Goal: Complete application form

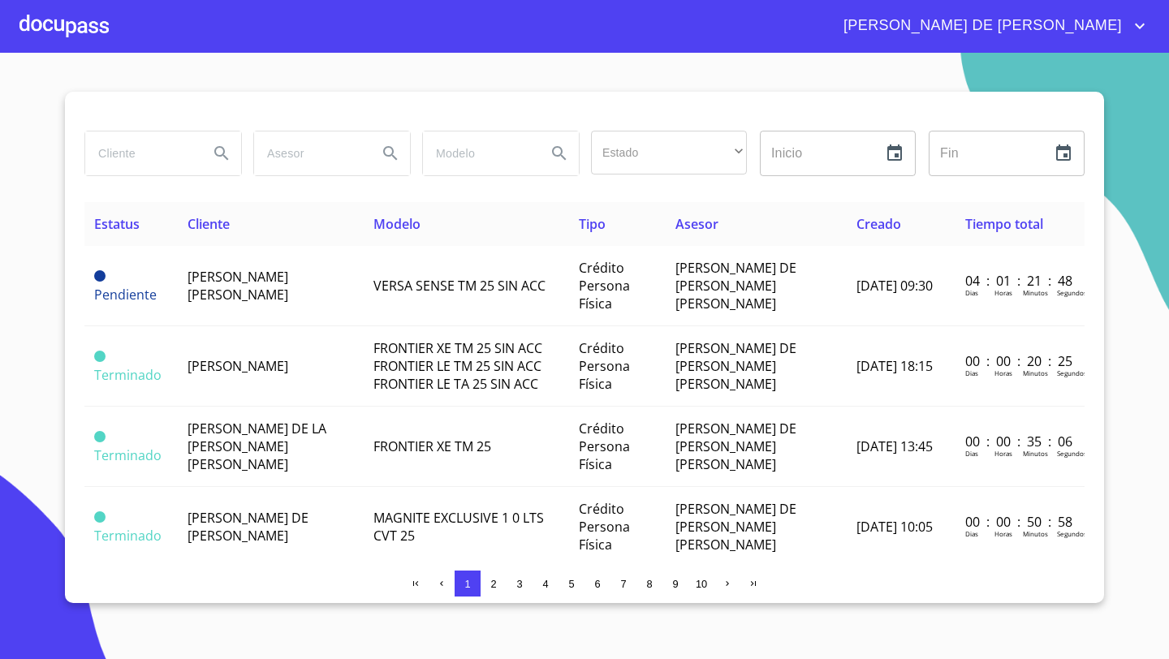
click at [84, 28] on div at bounding box center [63, 26] width 89 height 52
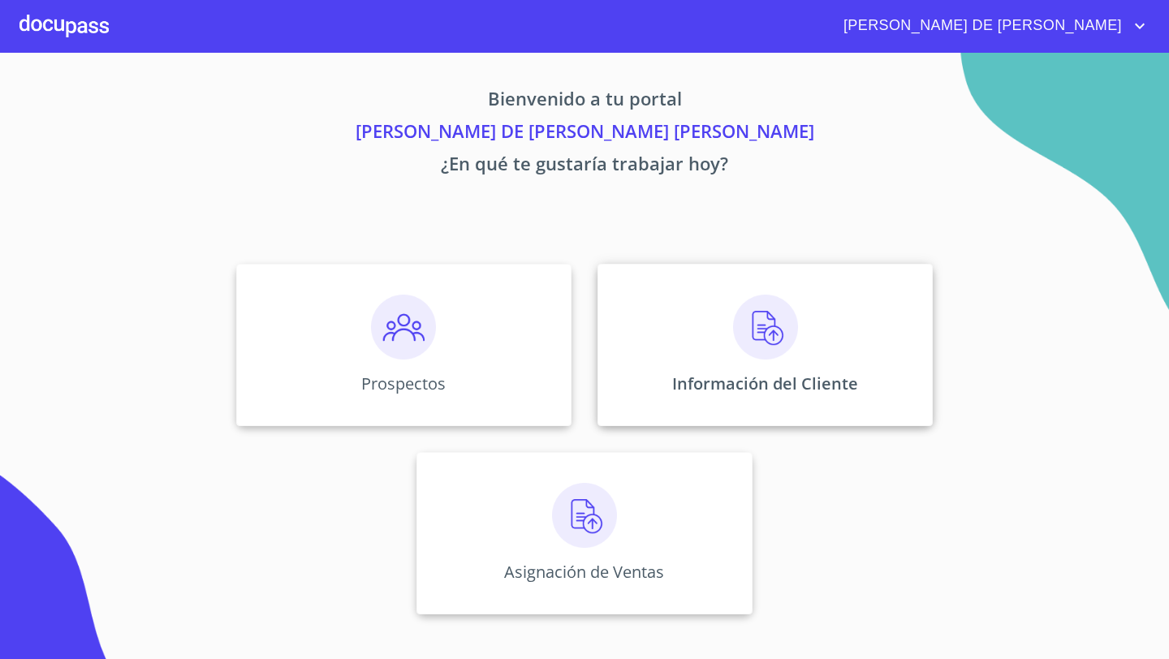
click at [637, 318] on div "Información del Cliente" at bounding box center [765, 345] width 335 height 162
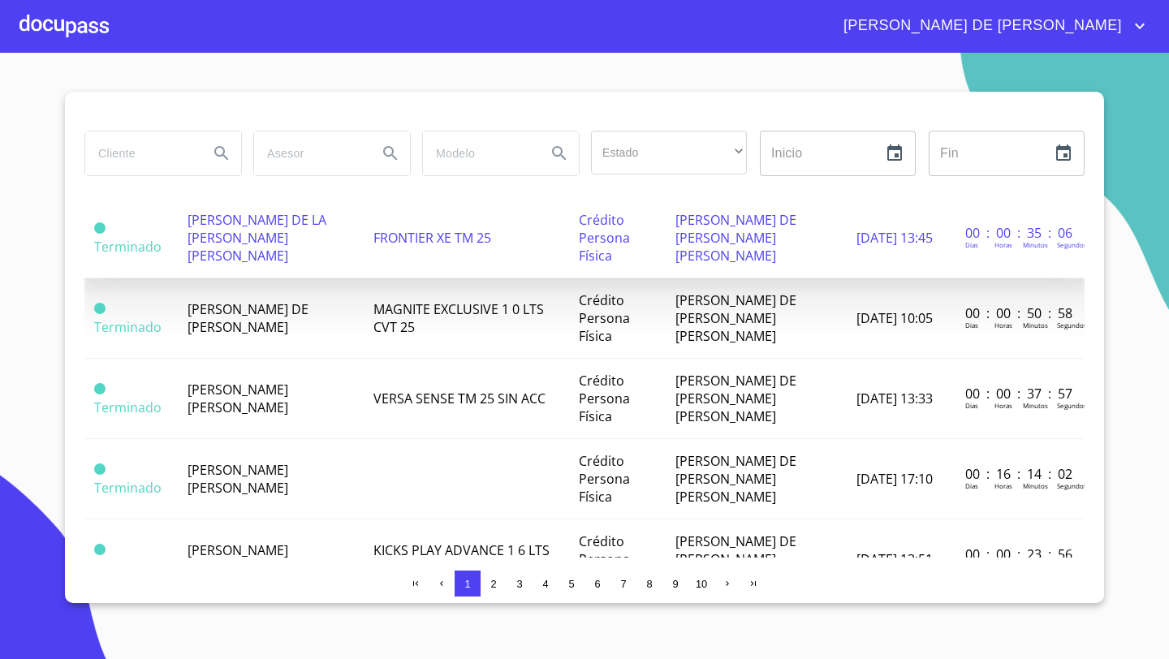
scroll to position [210, 0]
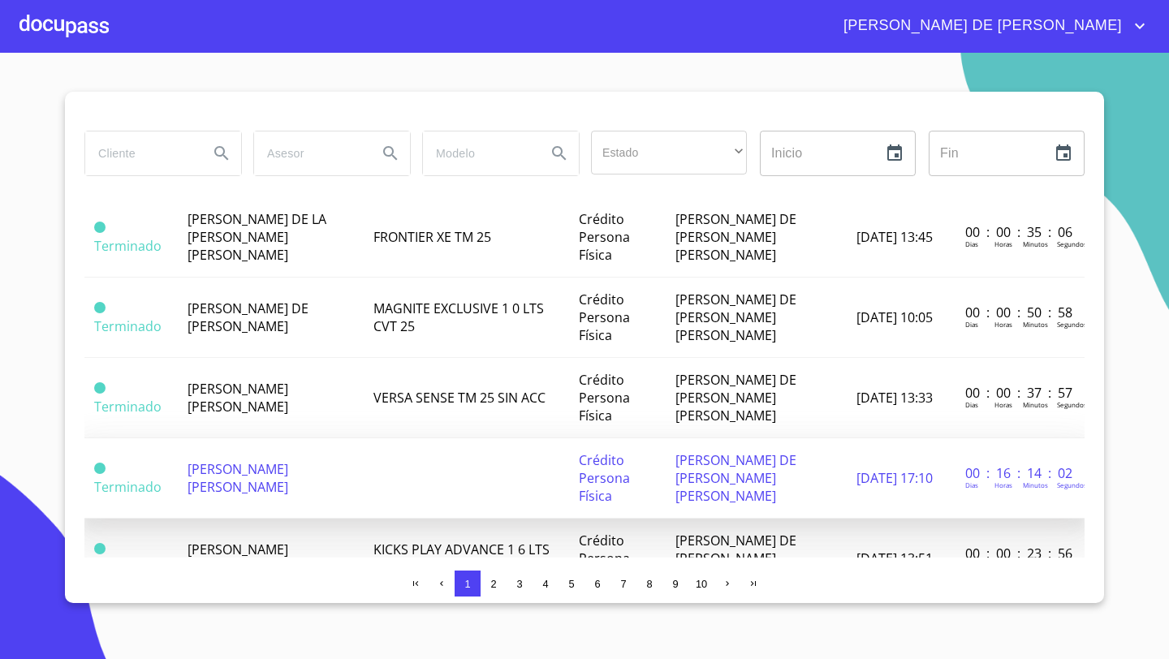
click at [262, 468] on span "[PERSON_NAME] [PERSON_NAME]" at bounding box center [238, 478] width 101 height 36
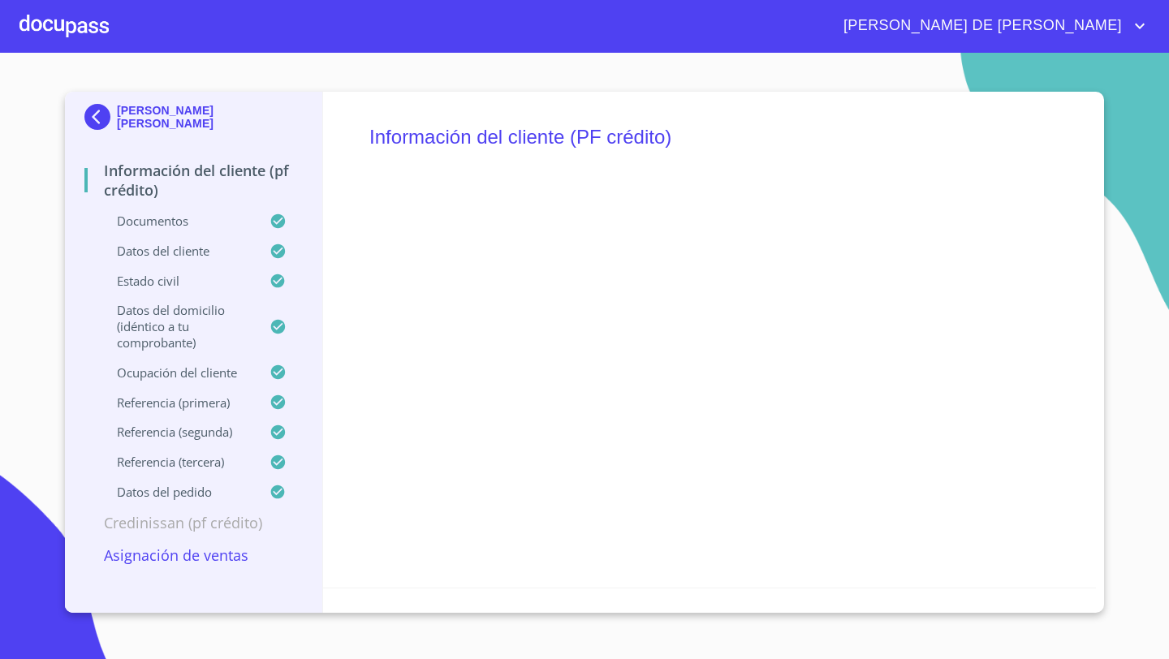
click at [77, 34] on div at bounding box center [63, 26] width 89 height 52
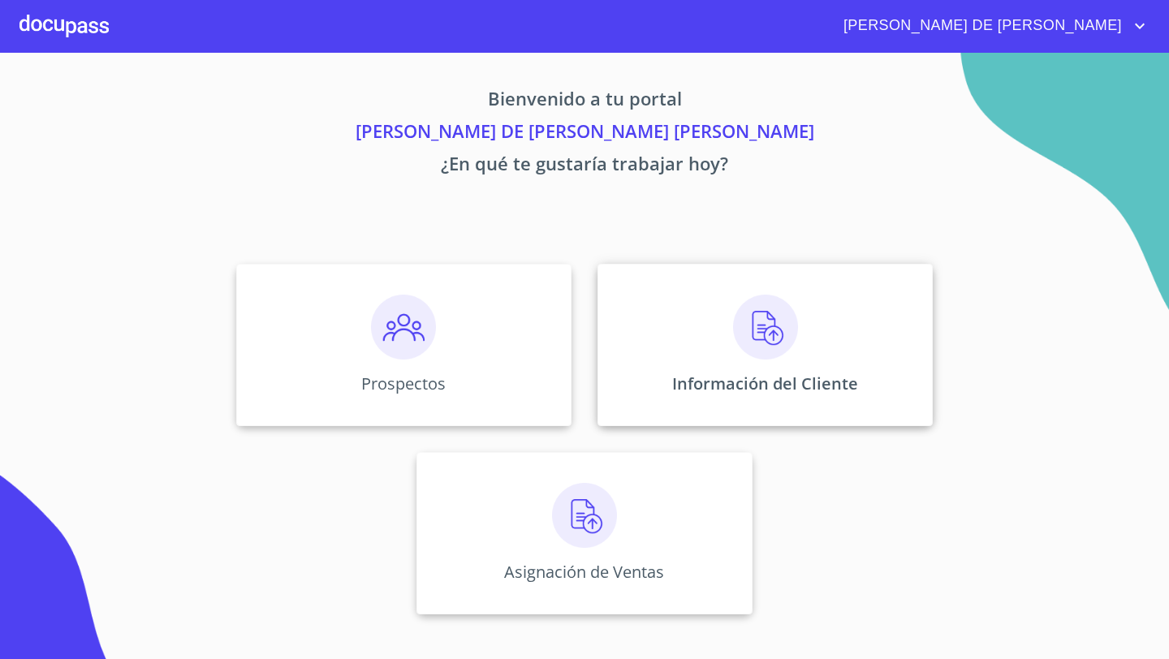
click at [789, 352] on img at bounding box center [765, 327] width 65 height 65
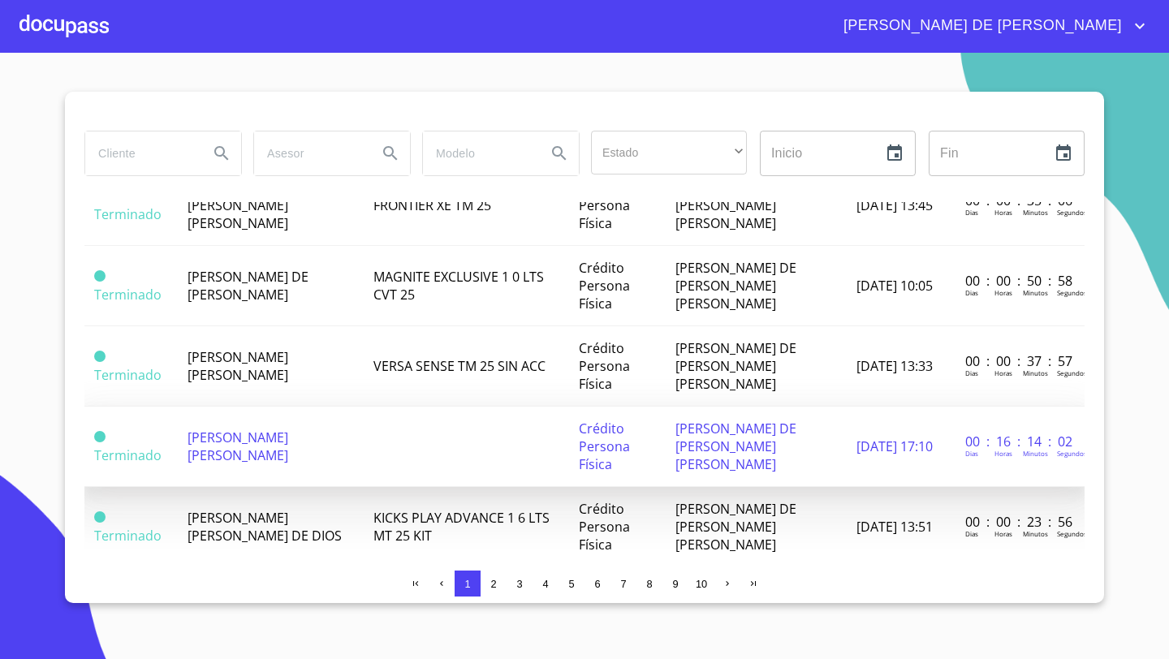
scroll to position [260, 0]
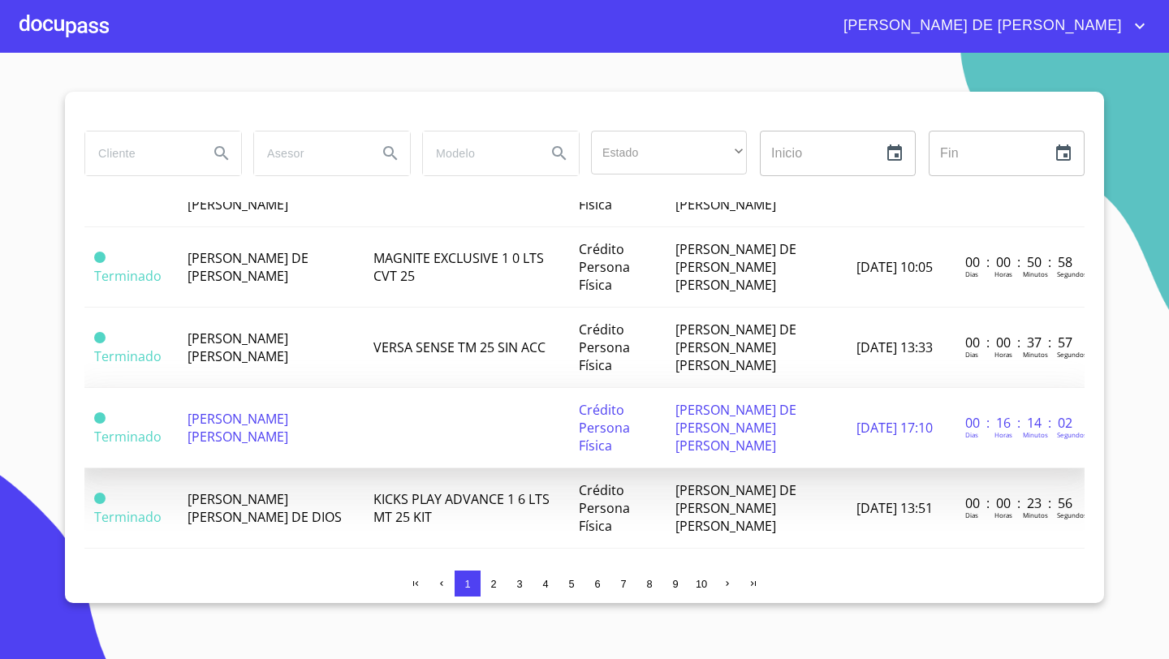
click at [269, 508] on td "[PERSON_NAME] [PERSON_NAME] DE DIOS" at bounding box center [271, 509] width 186 height 80
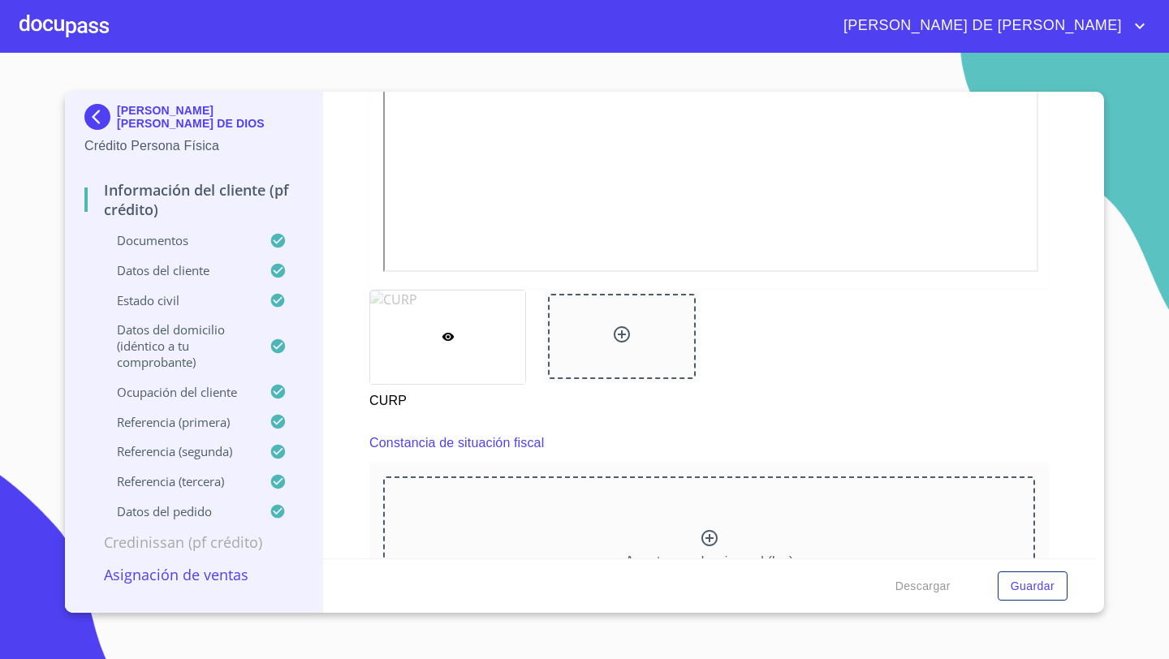
scroll to position [3843, 0]
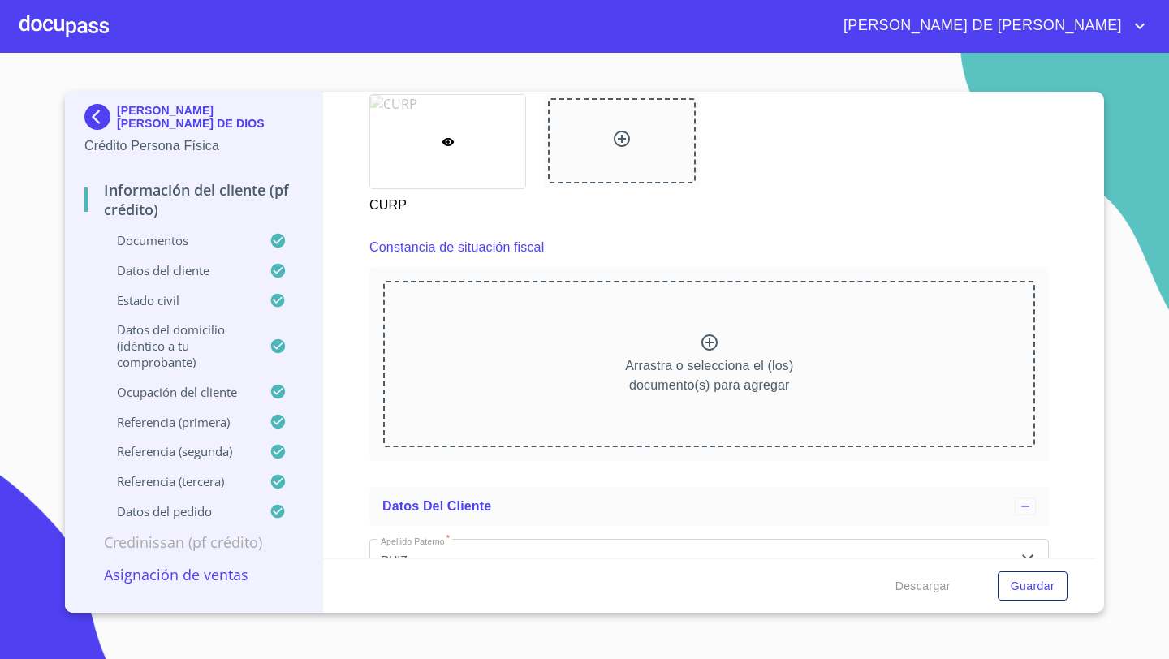
click at [754, 539] on input "RUIZ" at bounding box center [691, 561] width 642 height 44
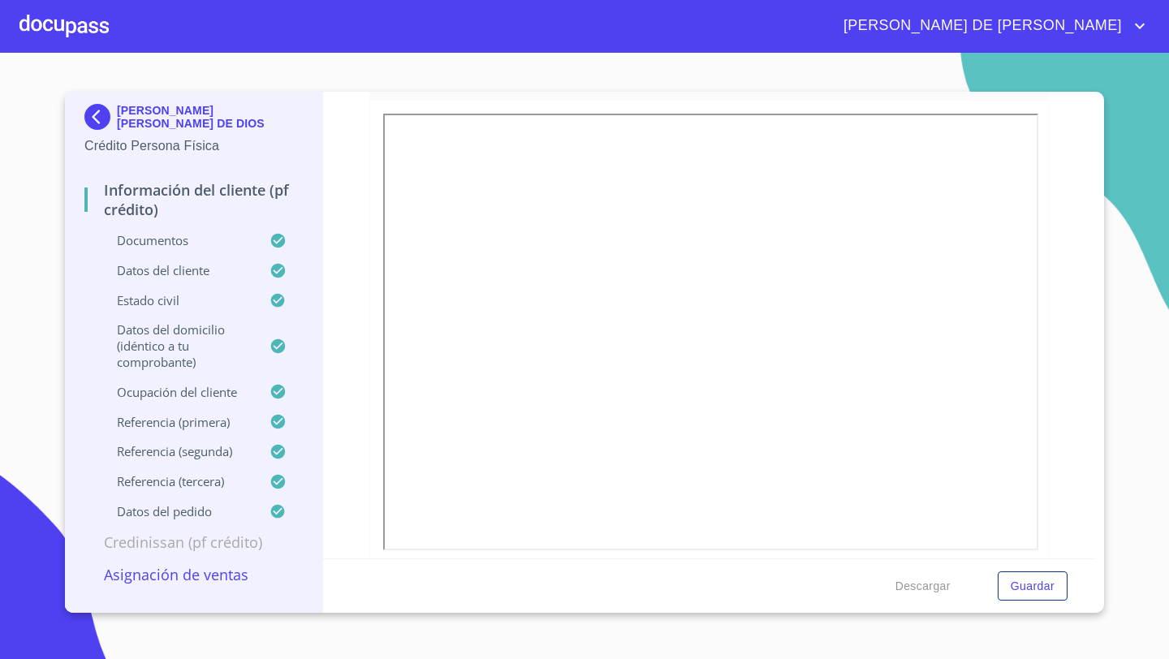
scroll to position [4286, 0]
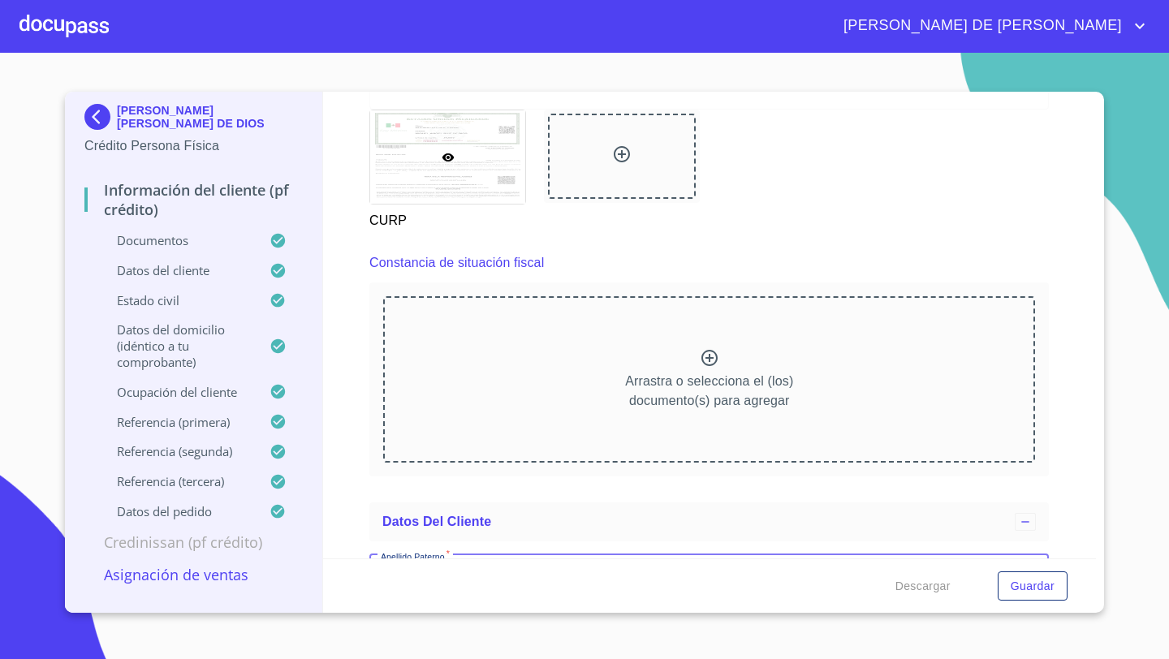
click at [697, 349] on div "Arrastra o selecciona el (los) documento(s) para agregar" at bounding box center [709, 379] width 652 height 166
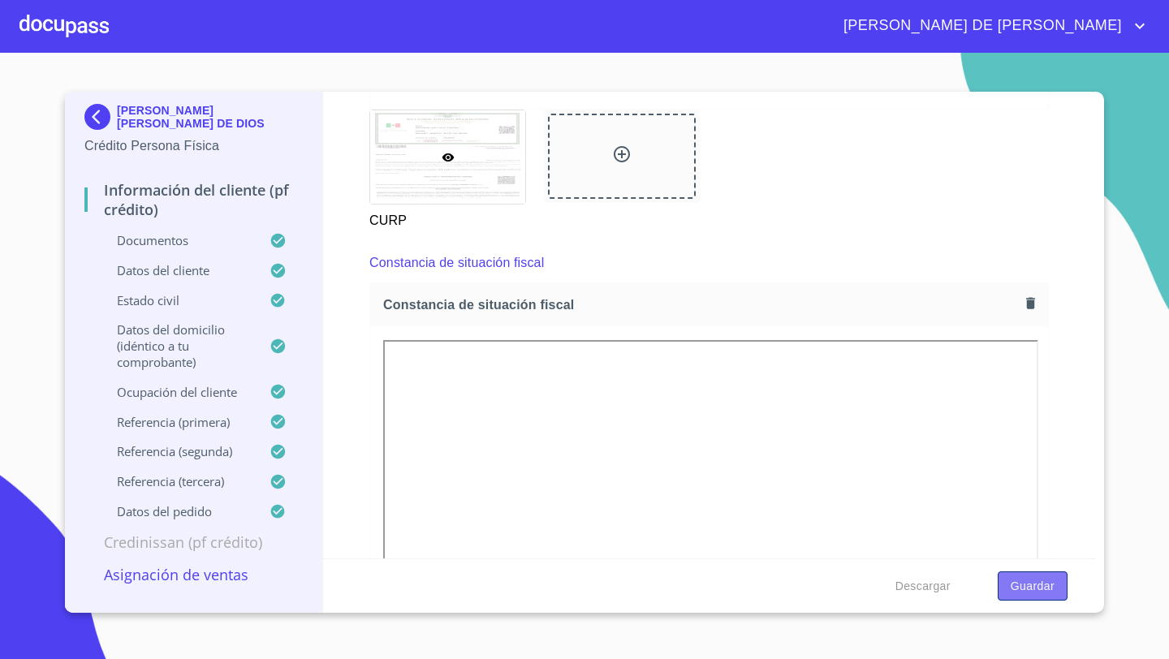
click at [1039, 594] on span "Guardar" at bounding box center [1033, 587] width 44 height 20
